Goal: Task Accomplishment & Management: Manage account settings

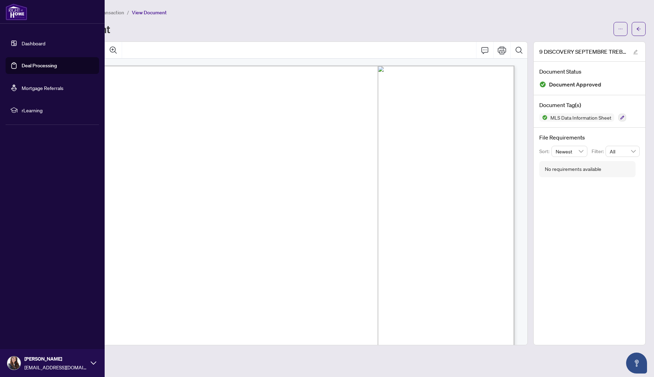
click at [22, 44] on link "Dashboard" at bounding box center [34, 43] width 24 height 6
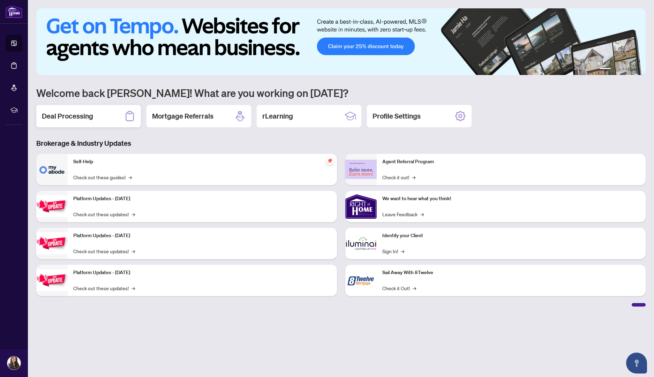
click at [117, 114] on div "Deal Processing" at bounding box center [88, 116] width 105 height 22
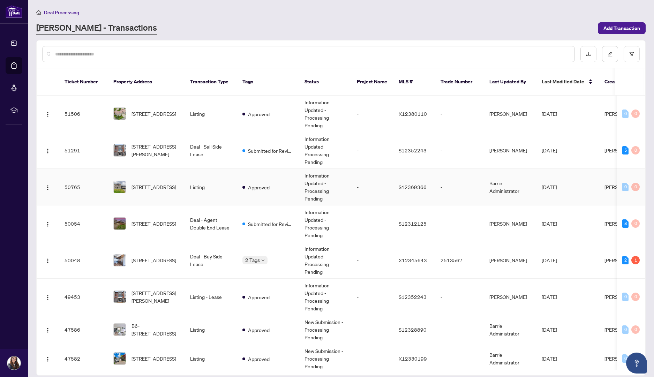
click at [130, 181] on div "[STREET_ADDRESS]" at bounding box center [146, 187] width 66 height 13
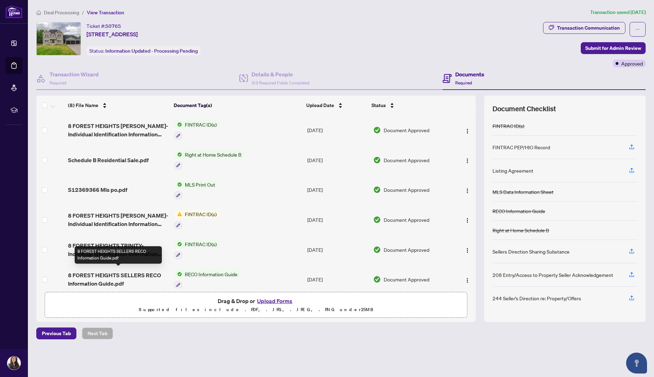
click at [112, 271] on span "8 FOREST HEIGHTS SELLERS RECO Information Guide.pdf" at bounding box center [118, 279] width 101 height 17
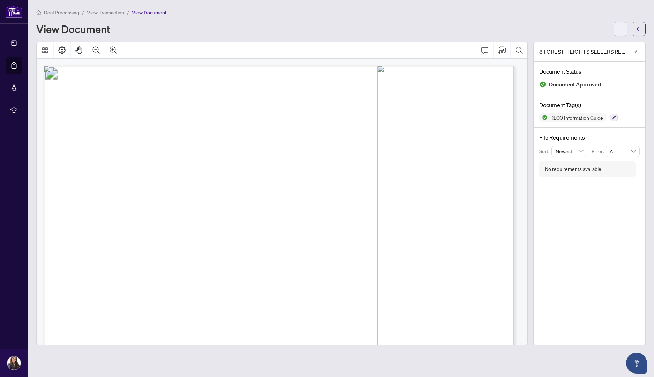
click at [619, 30] on icon "ellipsis" at bounding box center [620, 29] width 5 height 5
click at [504, 47] on icon "Print" at bounding box center [502, 50] width 8 height 8
click at [643, 24] on button "button" at bounding box center [639, 29] width 14 height 14
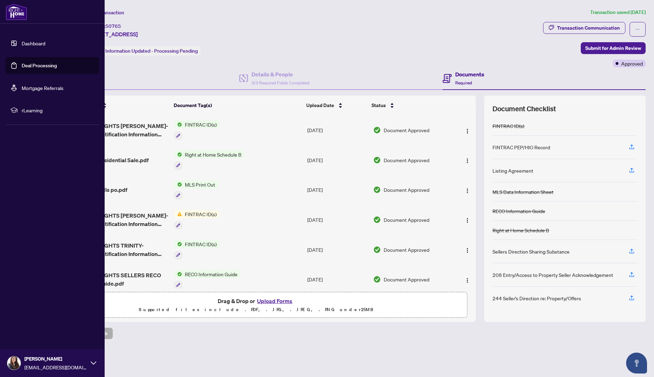
click at [23, 45] on link "Dashboard" at bounding box center [34, 43] width 24 height 6
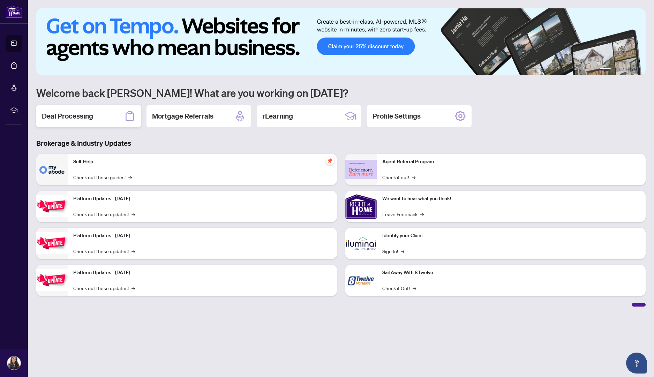
click at [119, 110] on div "Deal Processing" at bounding box center [88, 116] width 105 height 22
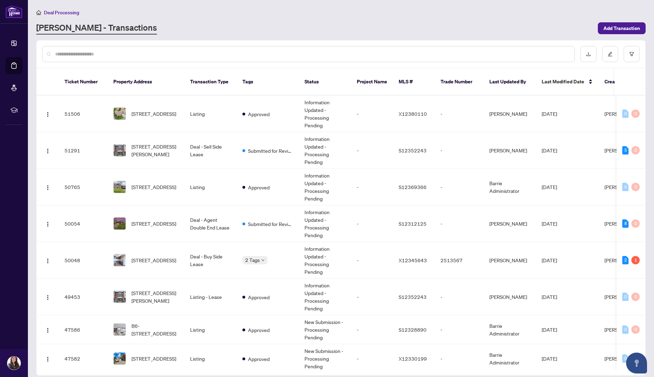
click at [387, 56] on input "text" at bounding box center [312, 54] width 514 height 8
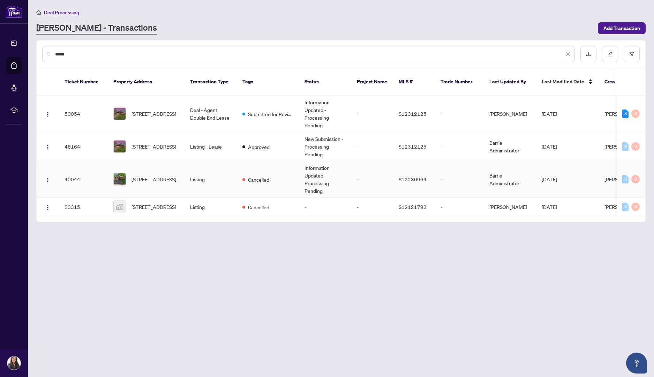
type input "*****"
click at [191, 168] on td "Listing" at bounding box center [211, 179] width 52 height 37
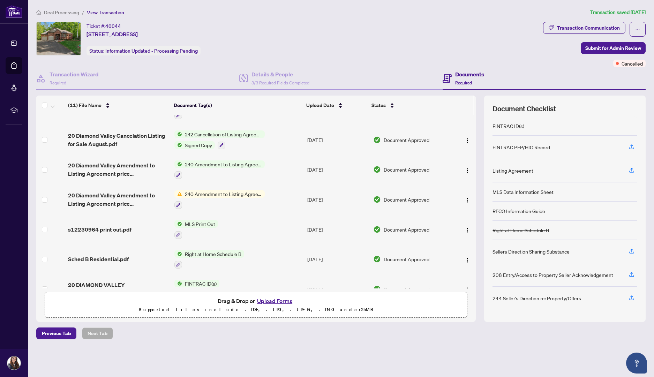
scroll to position [20, 0]
click at [121, 138] on span "20 Diamond Valley Cancelation Listing for Sale August.pdf" at bounding box center [118, 140] width 101 height 17
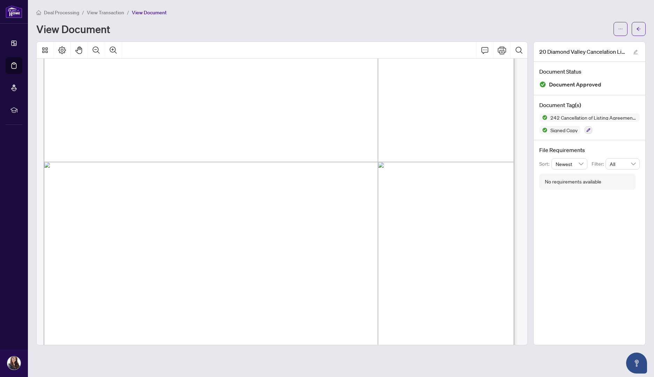
scroll to position [145, 0]
click at [502, 46] on icon "Print" at bounding box center [502, 50] width 8 height 8
click at [644, 28] on button "button" at bounding box center [639, 29] width 14 height 14
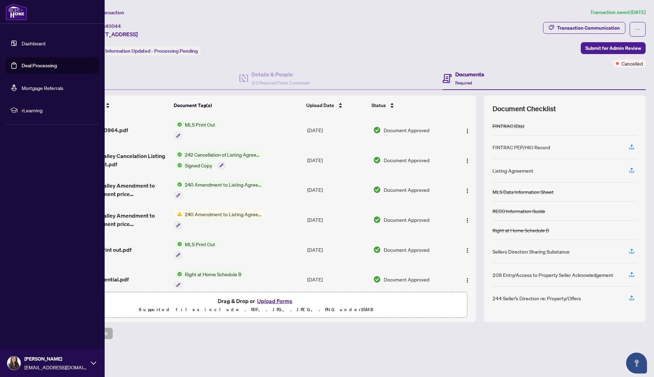
click at [35, 66] on link "Deal Processing" at bounding box center [39, 65] width 35 height 6
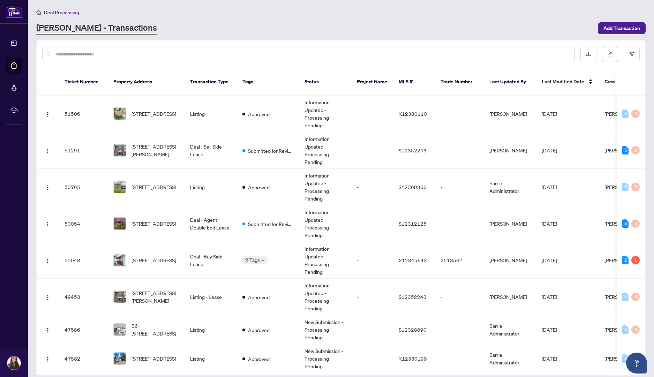
click at [283, 56] on input "text" at bounding box center [312, 54] width 514 height 8
click at [284, 56] on input "text" at bounding box center [312, 54] width 514 height 8
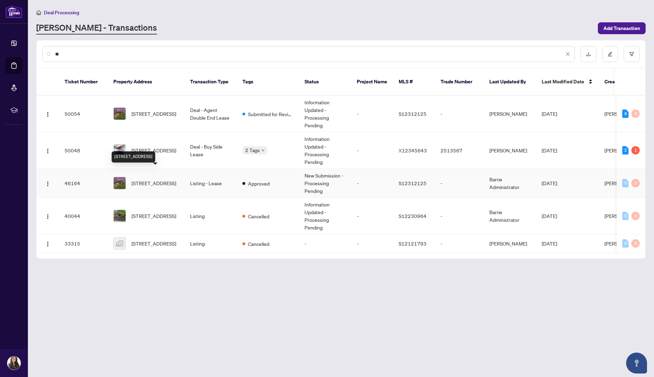
type input "**"
click at [139, 179] on span "[STREET_ADDRESS]" at bounding box center [154, 183] width 45 height 8
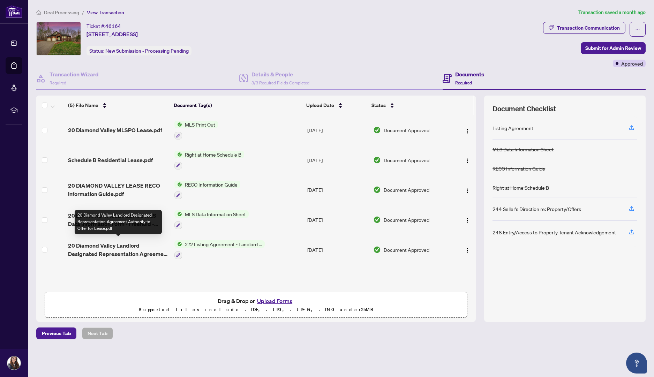
click at [122, 244] on span "20 Diamond Valley Landlord Designated Representation Agreement Authority to Off…" at bounding box center [118, 249] width 101 height 17
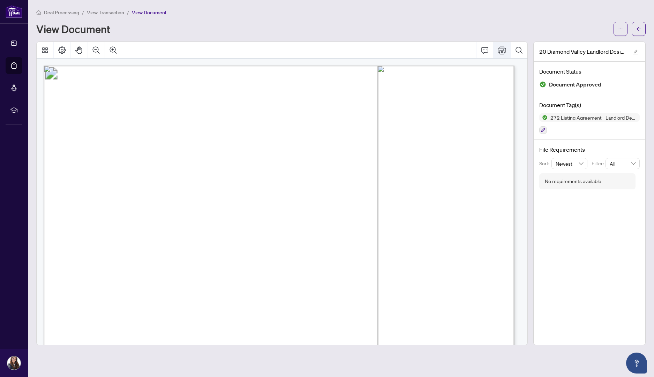
click at [501, 48] on icon "Print" at bounding box center [502, 50] width 8 height 8
click at [642, 28] on button "button" at bounding box center [639, 29] width 14 height 14
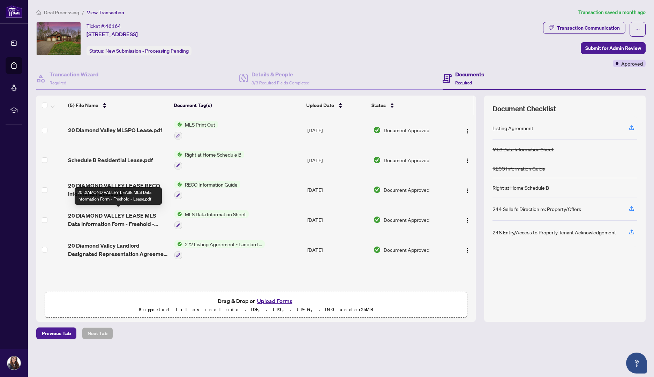
click at [134, 214] on span "20 DIAMOND VALLEY LEASE MLS Data Information Form - Freehold - Lease.pdf" at bounding box center [118, 219] width 101 height 17
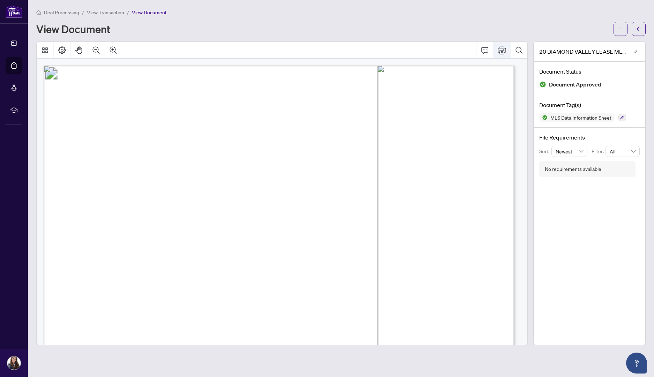
click at [500, 52] on icon "Print" at bounding box center [502, 50] width 8 height 8
click at [638, 27] on icon "arrow-left" at bounding box center [639, 29] width 4 height 4
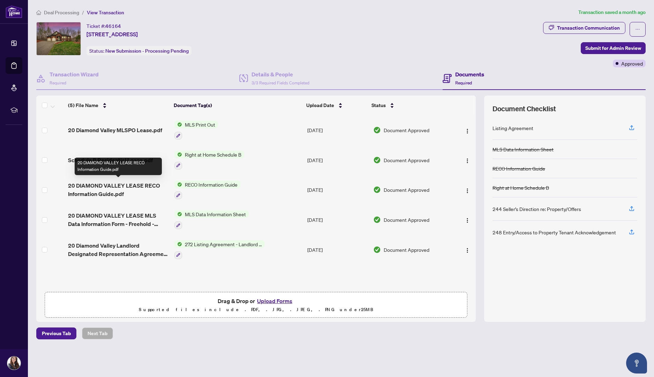
click at [134, 182] on span "20 DIAMOND VALLEY LEASE RECO Information Guide.pdf" at bounding box center [118, 189] width 101 height 17
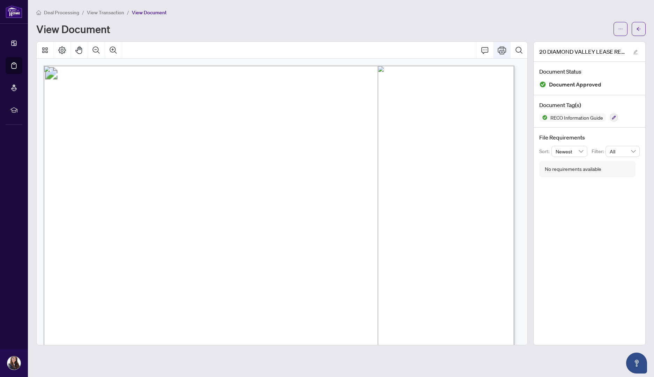
click at [501, 50] on icon "Print" at bounding box center [502, 50] width 8 height 8
